Goal: Check status

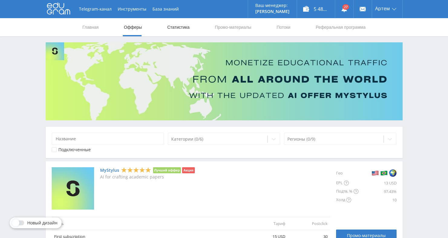
click at [169, 26] on link "Статистика" at bounding box center [179, 27] width 24 height 18
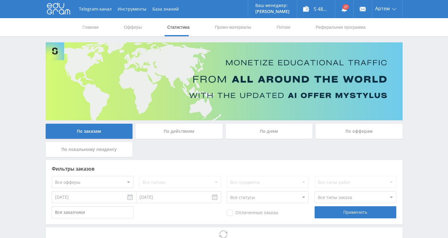
click at [248, 126] on div "По дням" at bounding box center [269, 131] width 87 height 15
click at [0, 0] on input "По дням" at bounding box center [0, 0] width 0 height 0
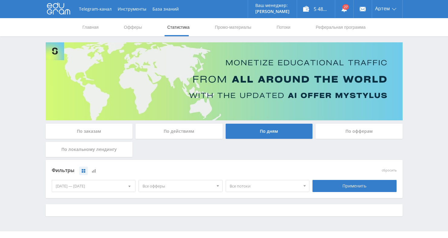
click at [168, 188] on span "Все офферы" at bounding box center [178, 185] width 71 height 11
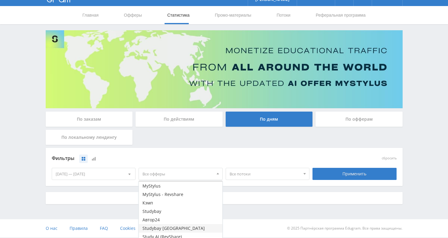
scroll to position [15, 0]
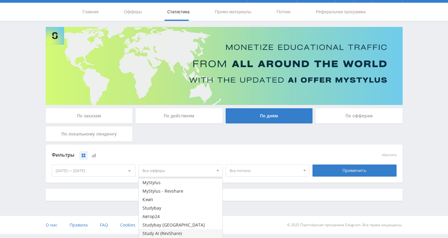
click at [165, 231] on button "Study AI (RevShare)" at bounding box center [181, 233] width 84 height 8
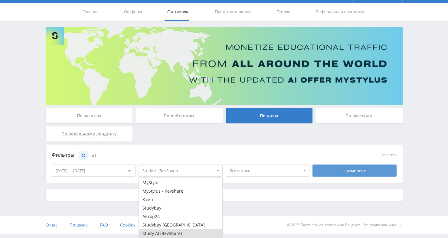
click at [350, 174] on div "Применить" at bounding box center [355, 171] width 84 height 12
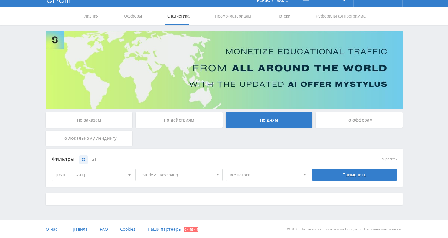
click at [110, 177] on div "[DATE] — [DATE]" at bounding box center [94, 174] width 84 height 11
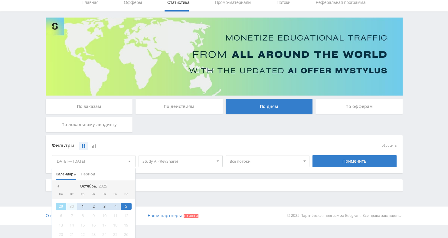
scroll to position [38, 0]
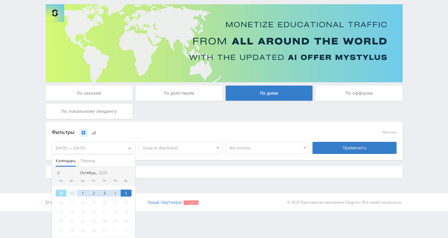
click at [58, 173] on span at bounding box center [57, 173] width 3 height 3
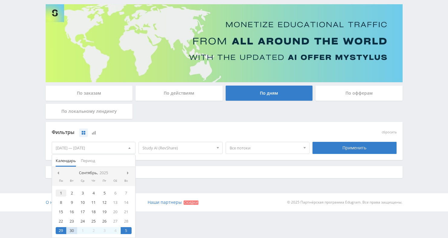
click at [61, 193] on div "1" at bounding box center [61, 193] width 11 height 7
click at [127, 174] on span at bounding box center [128, 173] width 3 height 3
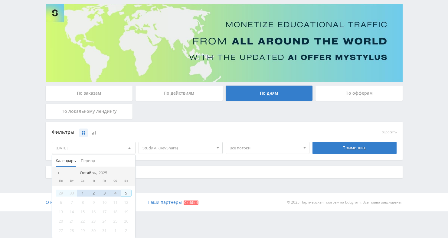
click at [123, 194] on div "5" at bounding box center [126, 193] width 11 height 7
click at [351, 148] on div "Применить" at bounding box center [355, 148] width 84 height 12
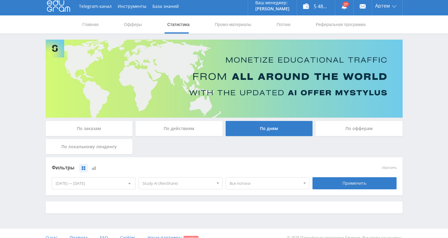
scroll to position [11, 0]
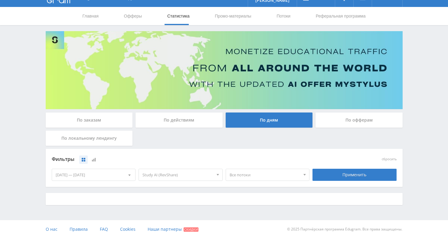
click at [441, 92] on div "Telegram-канал Инструменты База знаний Ваш менеджер: [PERSON_NAME] Online @val_…" at bounding box center [224, 114] width 448 height 250
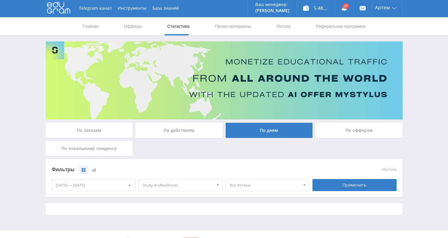
scroll to position [0, 0]
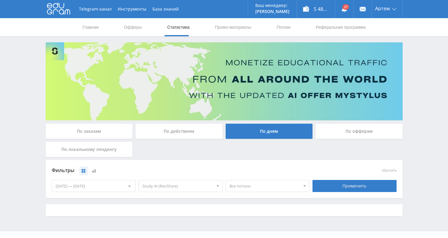
click at [174, 127] on div "По действиям" at bounding box center [179, 131] width 87 height 15
click at [0, 0] on input "По действиям" at bounding box center [0, 0] width 0 height 0
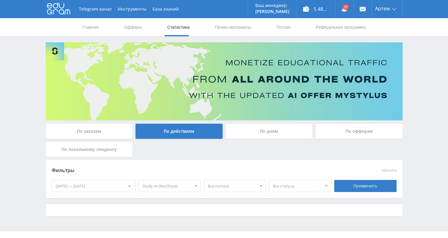
click at [112, 131] on div "По заказам" at bounding box center [89, 131] width 87 height 15
click at [0, 0] on input "По заказам" at bounding box center [0, 0] width 0 height 0
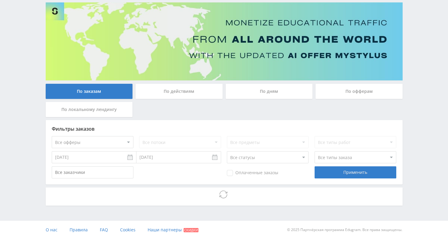
scroll to position [41, 0]
